Goal: Information Seeking & Learning: Learn about a topic

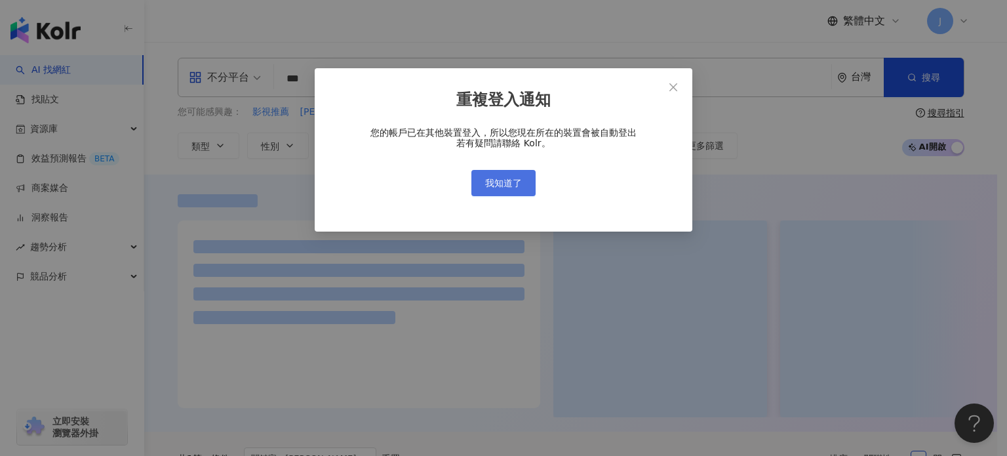
click at [523, 183] on button "我知道了" at bounding box center [504, 183] width 64 height 26
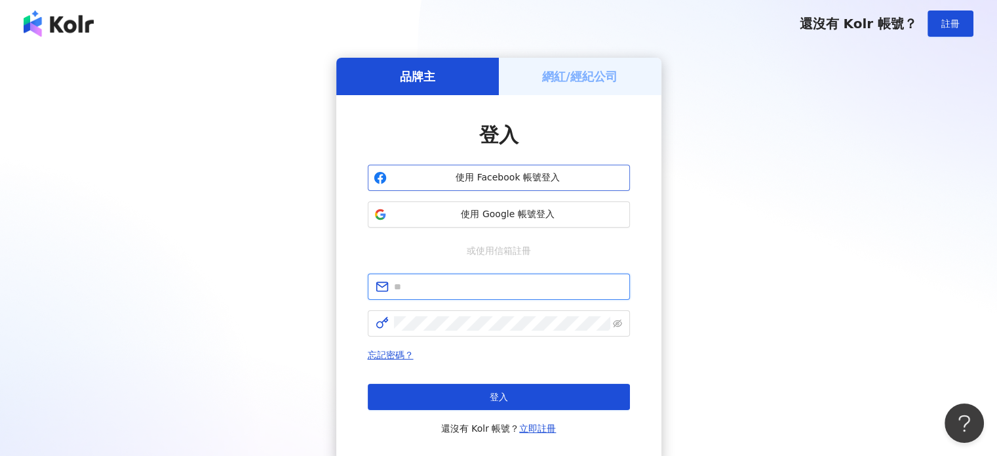
type input "**********"
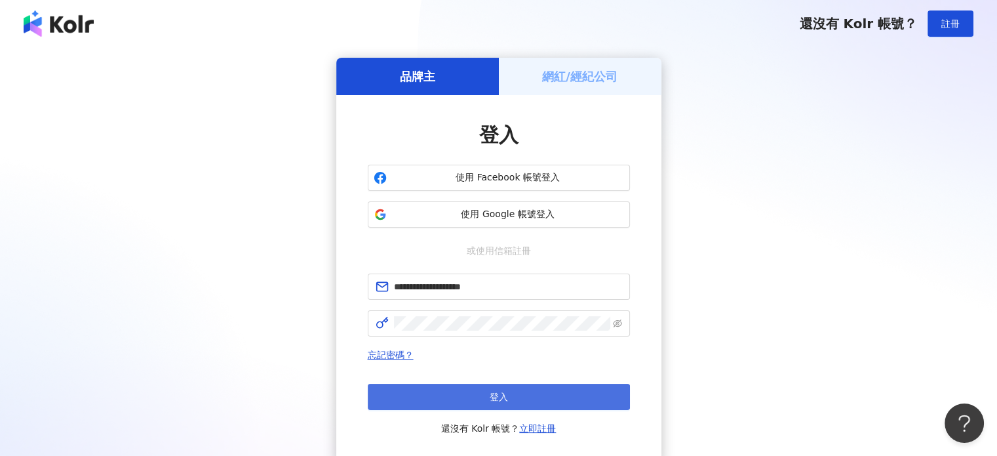
click at [458, 390] on button "登入" at bounding box center [499, 397] width 262 height 26
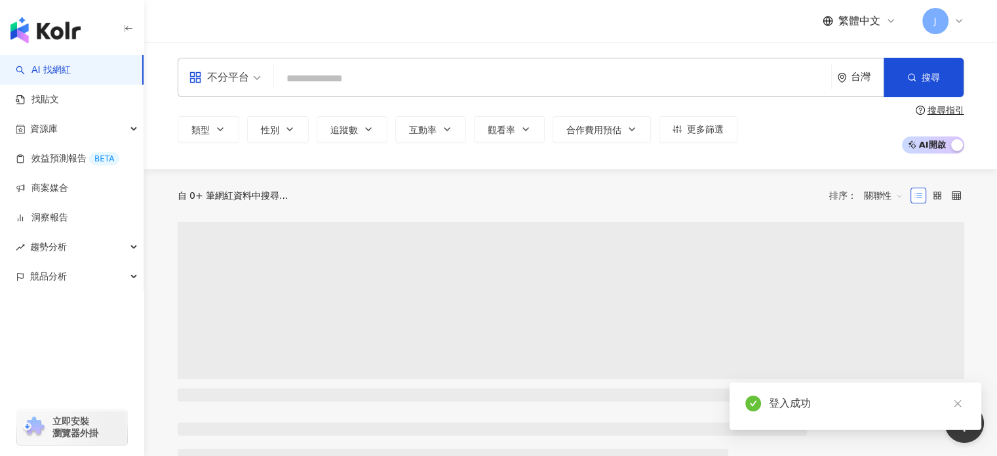
click at [357, 66] on input "search" at bounding box center [552, 78] width 547 height 25
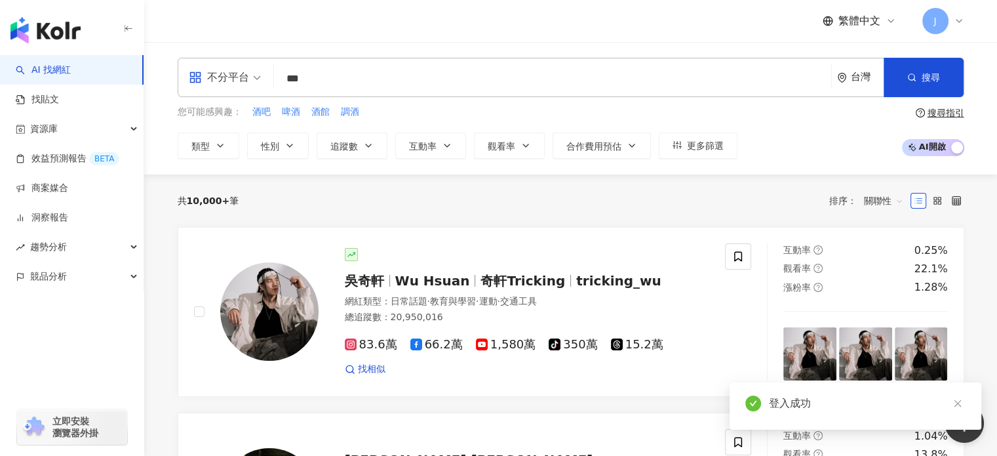
type input "***"
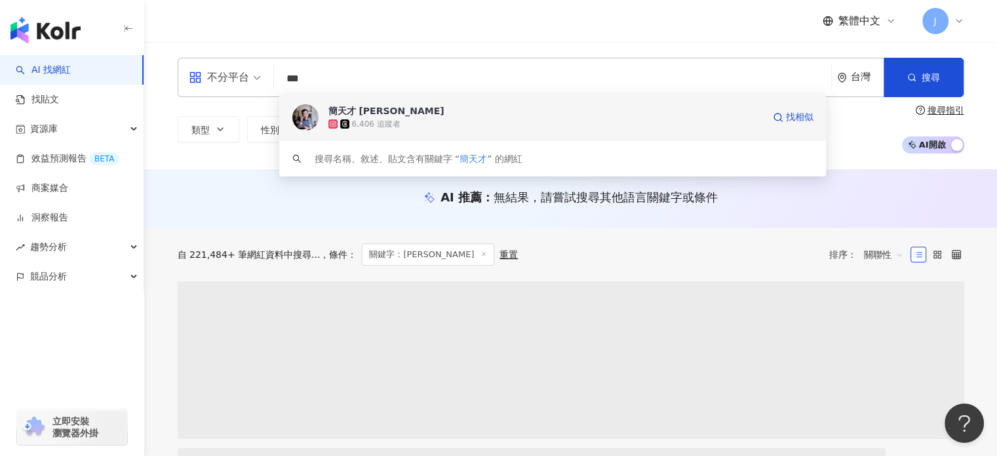
click at [519, 114] on span "簡天才 Thomas Chien" at bounding box center [546, 110] width 435 height 13
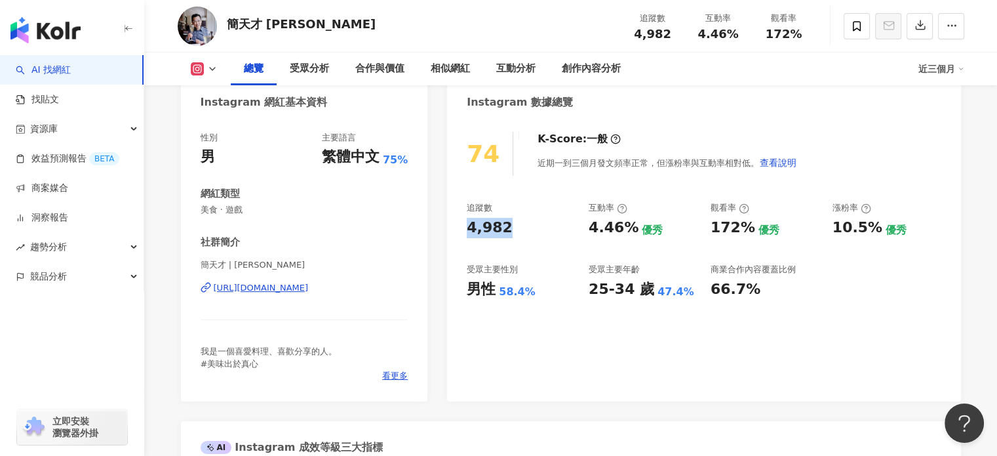
drag, startPoint x: 510, startPoint y: 230, endPoint x: 441, endPoint y: 230, distance: 69.5
drag, startPoint x: 543, startPoint y: 296, endPoint x: 457, endPoint y: 296, distance: 85.9
click at [457, 296] on div "74 K-Score : 一般 近期一到三個月發文頻率正常，但漲粉率與互動率相對低。 查看說明 追蹤數 4,982 互動率 4.46% 優秀 觀看率 172%…" at bounding box center [704, 260] width 514 height 283
copy div "男性 58.4%"
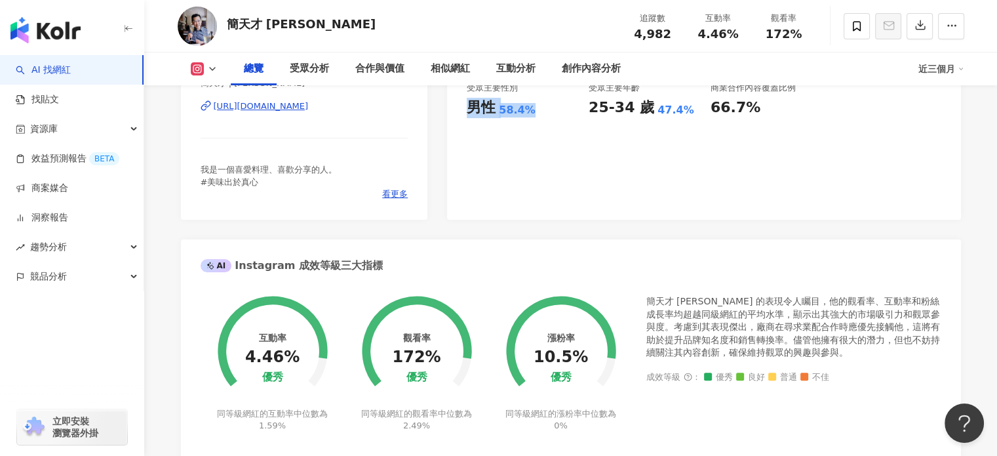
scroll to position [131, 0]
